Goal: Information Seeking & Learning: Learn about a topic

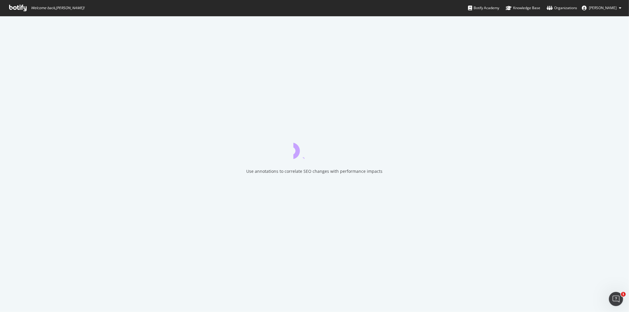
click at [18, 8] on icon at bounding box center [17, 8] width 17 height 6
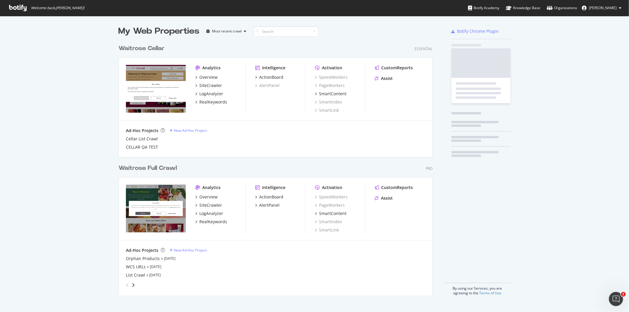
scroll to position [253, 314]
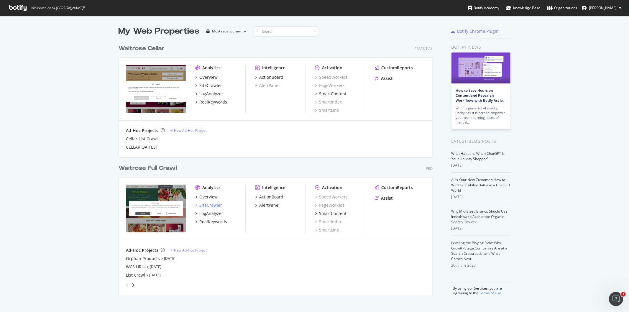
click at [210, 205] on div "SiteCrawler" at bounding box center [210, 205] width 23 height 6
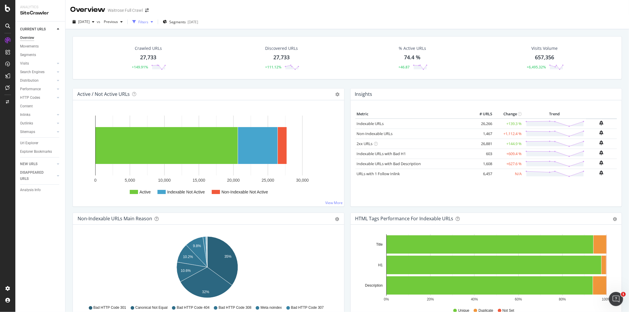
click at [148, 19] on div "Filters" at bounding box center [143, 21] width 10 height 5
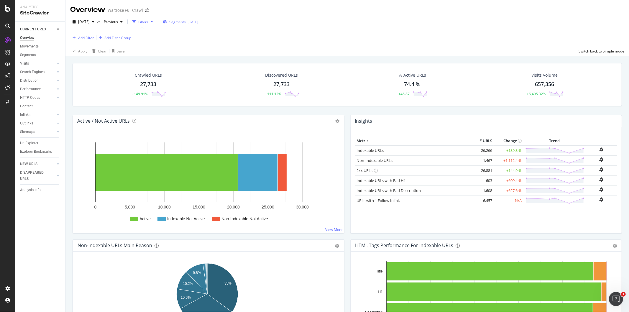
click at [183, 23] on span "Segments" at bounding box center [177, 21] width 17 height 5
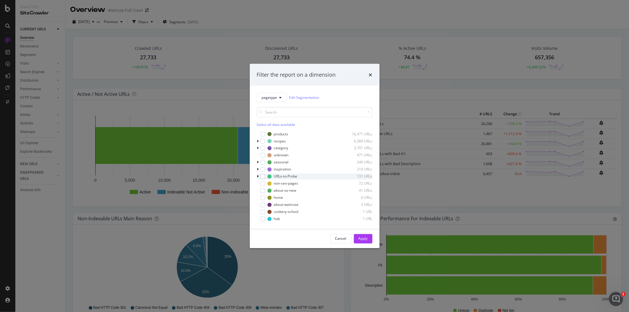
click at [257, 177] on div "modal" at bounding box center [259, 176] width 4 height 6
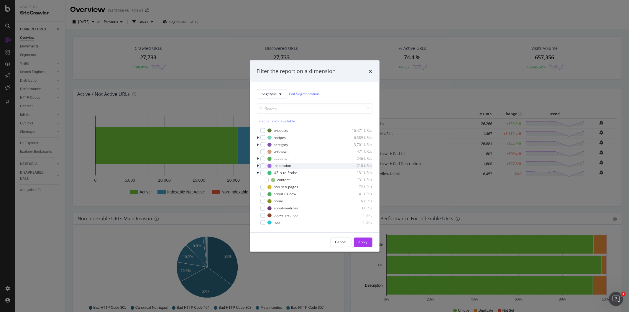
click at [257, 167] on icon "modal" at bounding box center [258, 166] width 2 height 4
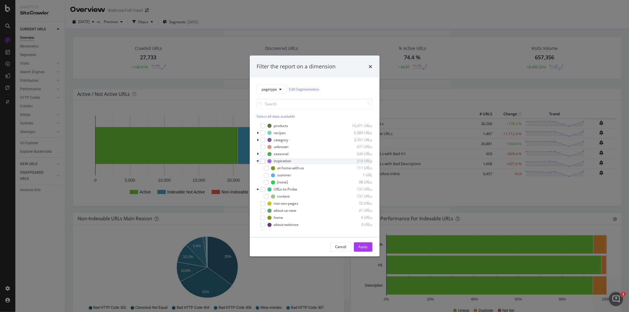
click at [257, 161] on icon "modal" at bounding box center [258, 161] width 2 height 4
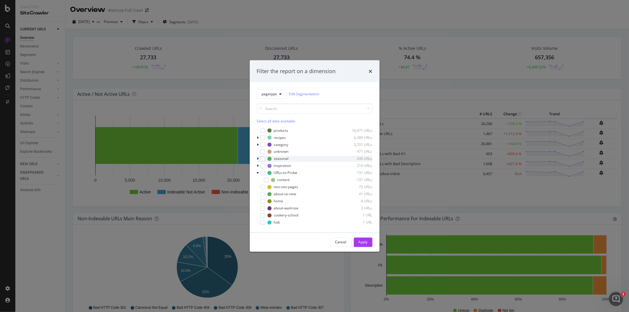
click at [258, 158] on icon "modal" at bounding box center [258, 159] width 2 height 4
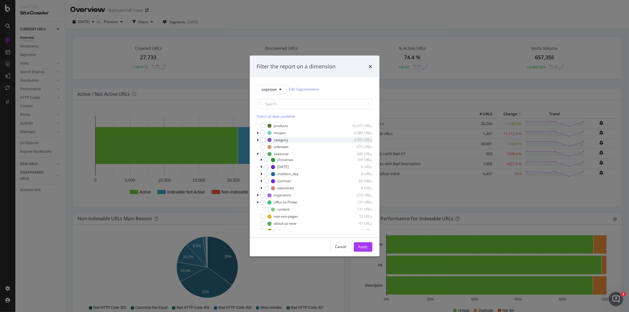
click at [258, 141] on icon "modal" at bounding box center [258, 140] width 2 height 4
click at [257, 140] on icon "modal" at bounding box center [258, 140] width 2 height 4
click at [257, 133] on icon "modal" at bounding box center [258, 133] width 2 height 4
click at [259, 127] on div "modal" at bounding box center [259, 126] width 4 height 6
click at [299, 124] on div "modal" at bounding box center [316, 126] width 50 height 4
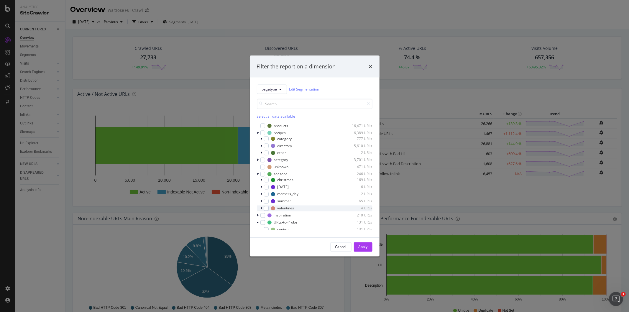
click at [261, 208] on icon "modal" at bounding box center [262, 208] width 2 height 4
click at [261, 208] on icon "modal" at bounding box center [261, 208] width 2 height 4
click at [370, 67] on icon "times" at bounding box center [371, 66] width 4 height 5
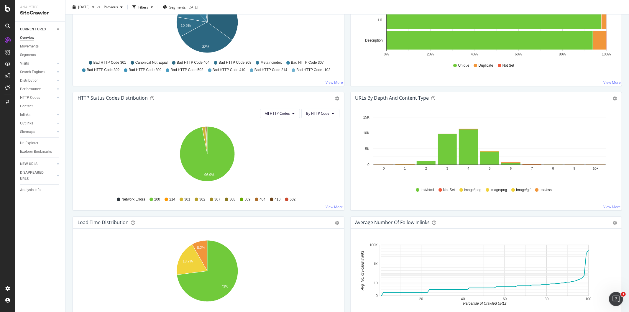
scroll to position [327, 0]
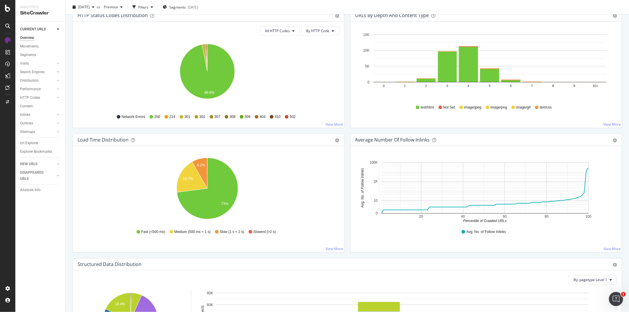
click at [333, 124] on link "View More" at bounding box center [334, 124] width 17 height 5
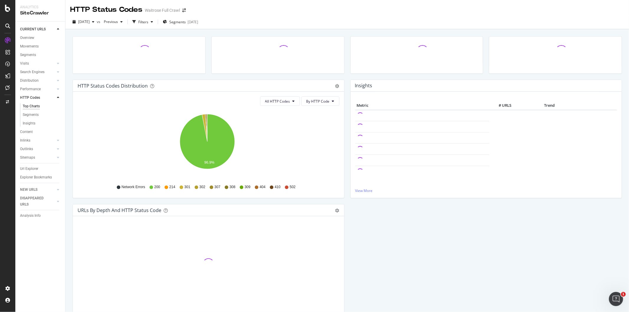
click at [285, 184] on div "502" at bounding box center [290, 186] width 11 height 5
click at [292, 100] on icon at bounding box center [293, 101] width 2 height 4
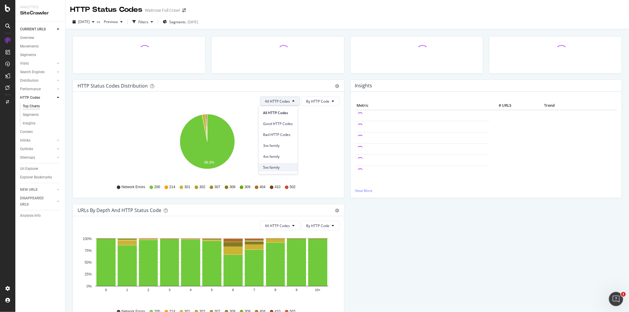
click at [278, 165] on span "5xx family" at bounding box center [278, 166] width 30 height 5
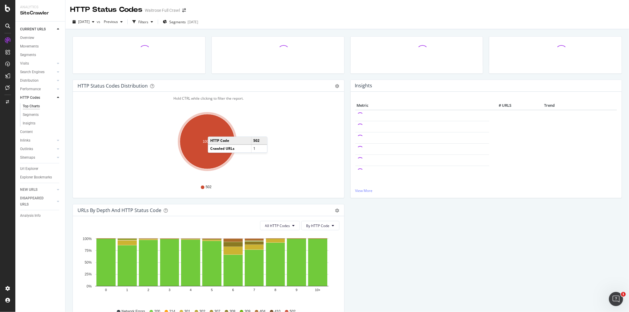
click at [214, 131] on ellipse "A chart." at bounding box center [207, 141] width 55 height 55
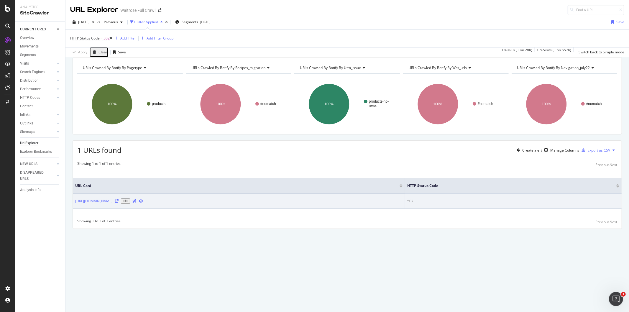
click at [118, 203] on icon at bounding box center [117, 201] width 4 height 4
